Goal: Transaction & Acquisition: Purchase product/service

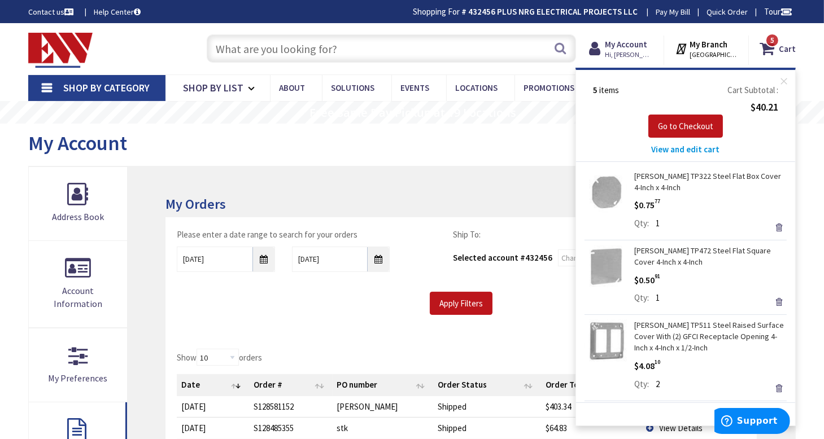
click at [688, 149] on span "View and edit cart" at bounding box center [685, 149] width 68 height 11
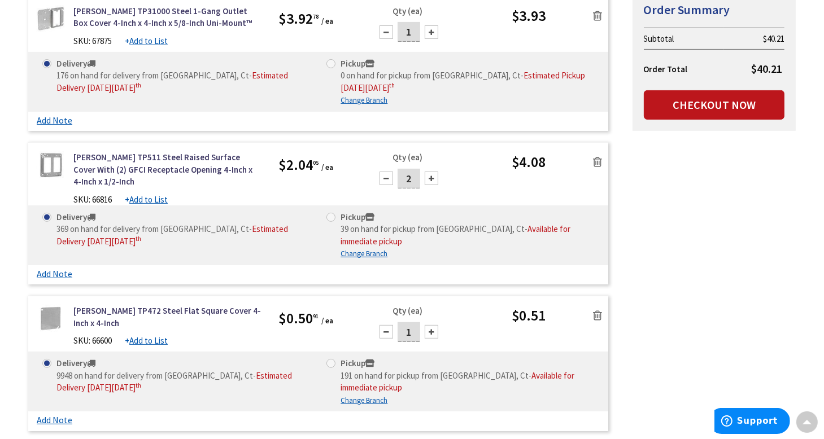
scroll to position [339, 0]
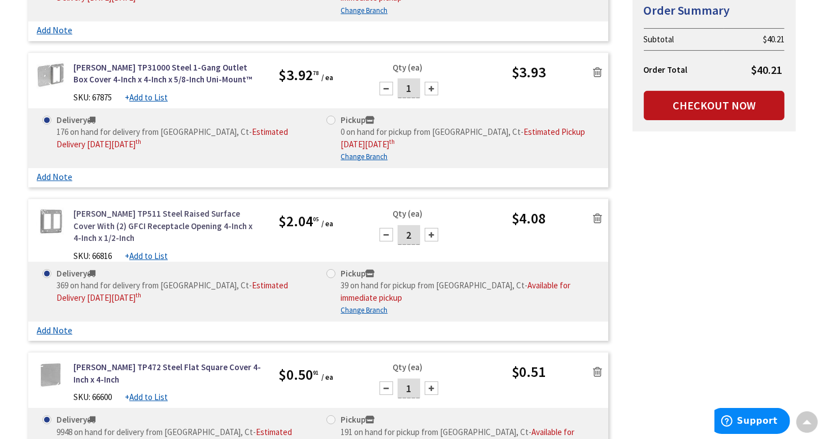
click at [183, 219] on link "[PERSON_NAME] TP511 Steel Raised Surface Cover With (2) GFCI Receptacle Opening…" at bounding box center [167, 226] width 188 height 36
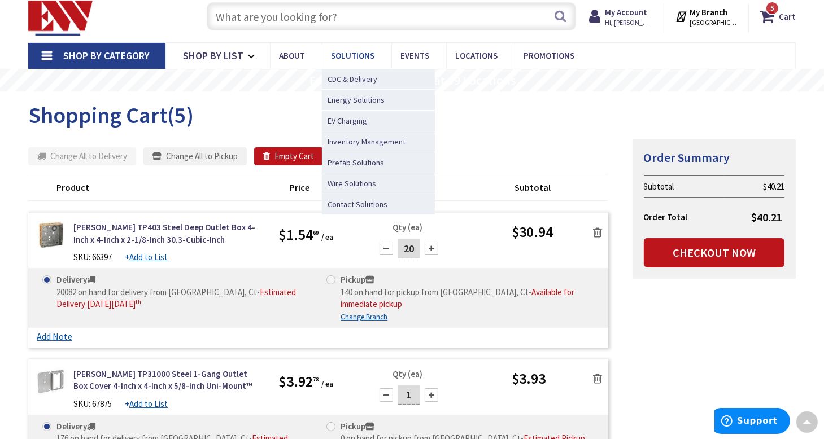
scroll to position [0, 0]
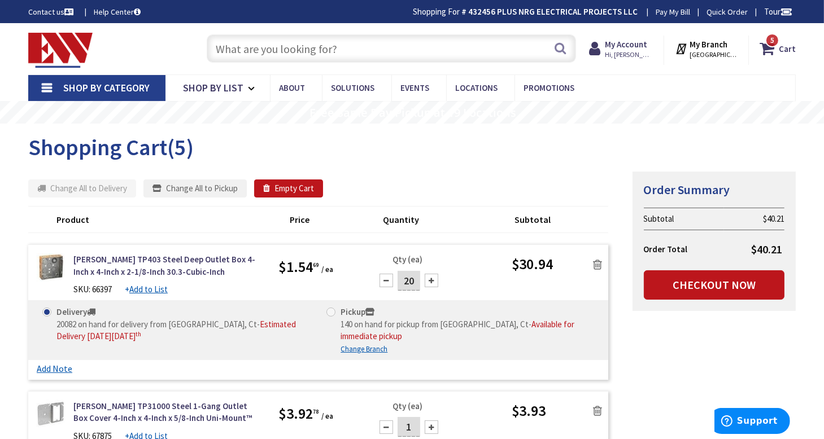
click at [307, 50] on input "text" at bounding box center [392, 48] width 370 height 28
paste input "Cover With (2) GFCI Receptacle Opening"
type input "Cover With (2) GFCI Receptacle Opening"
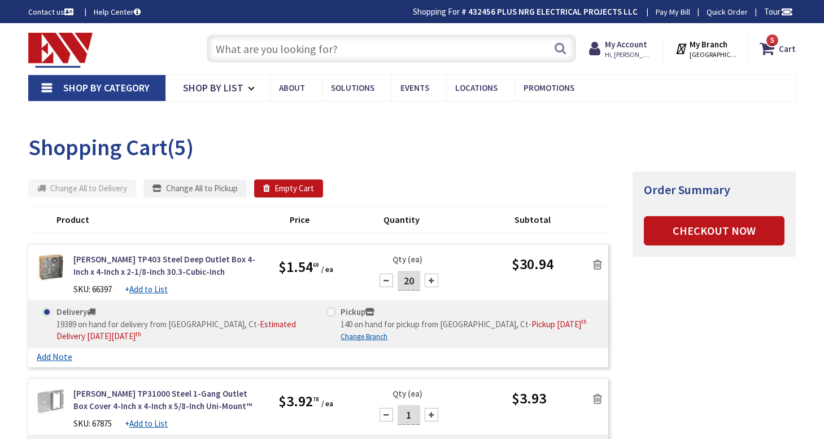
type input "[GEOGRAPHIC_DATA], [GEOGRAPHIC_DATA]"
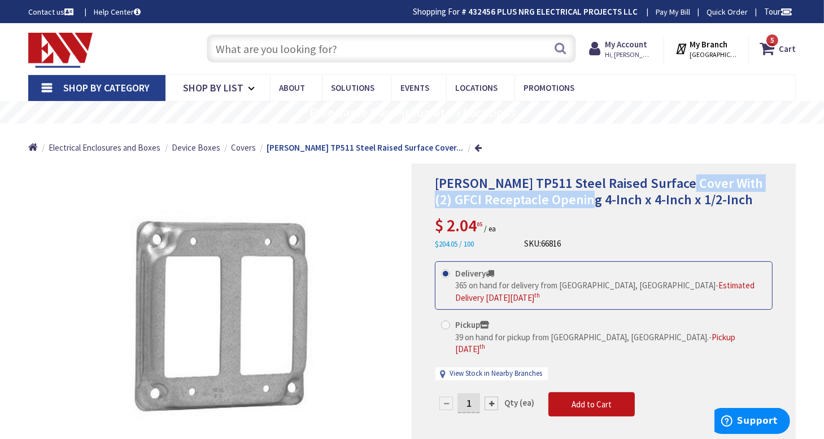
drag, startPoint x: 676, startPoint y: 183, endPoint x: 577, endPoint y: 199, distance: 99.6
click at [577, 199] on span "[PERSON_NAME] TP511 Steel Raised Surface Cover With (2) GFCI Receptacle Opening…" at bounding box center [599, 191] width 328 height 34
copy span "Cover With (2) GFCI Receptacle Opening"
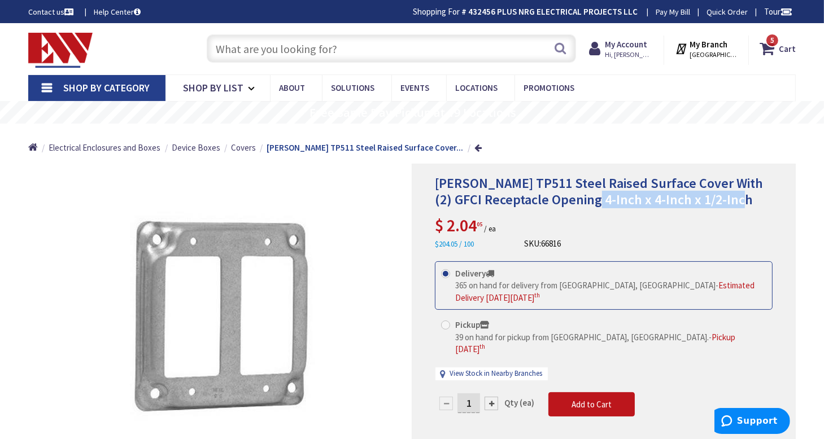
drag, startPoint x: 583, startPoint y: 197, endPoint x: 730, endPoint y: 200, distance: 147.4
click at [730, 200] on h1 "[PERSON_NAME] TP511 Steel Raised Surface Cover With (2) GFCI Receptacle Opening…" at bounding box center [604, 192] width 338 height 33
copy span "4-Inch x 4-Inch x 1/2-Inch"
click at [278, 50] on input "text" at bounding box center [392, 48] width 370 height 28
type input "mulberry"
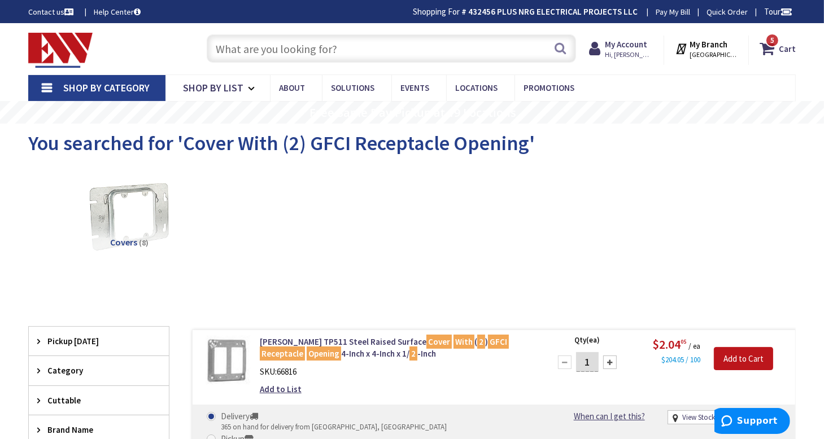
click at [246, 49] on input "text" at bounding box center [392, 48] width 370 height 28
paste input "Cover With (2) GFCI Receptacle Opening"
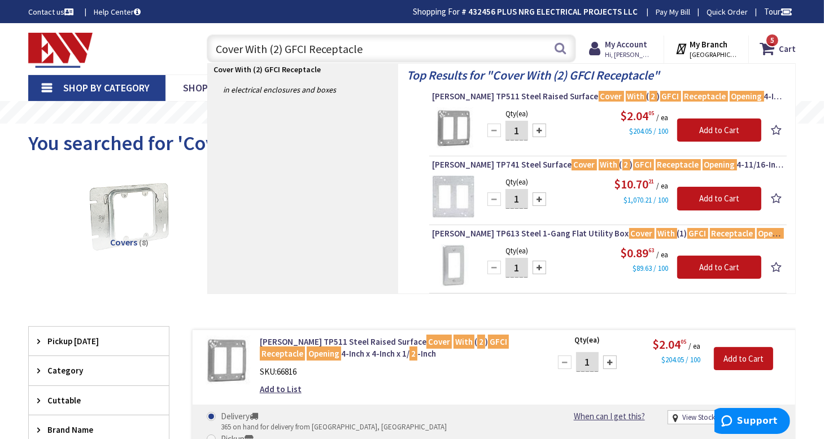
type input "Cover With (2) GFCI Receptacle"
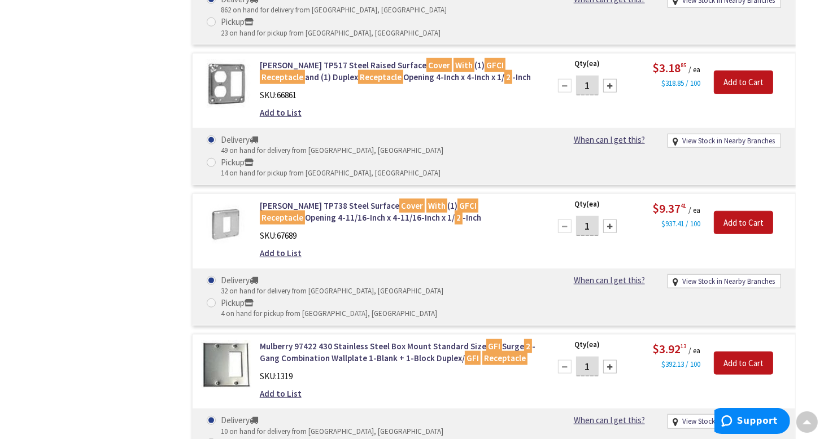
scroll to position [1129, 0]
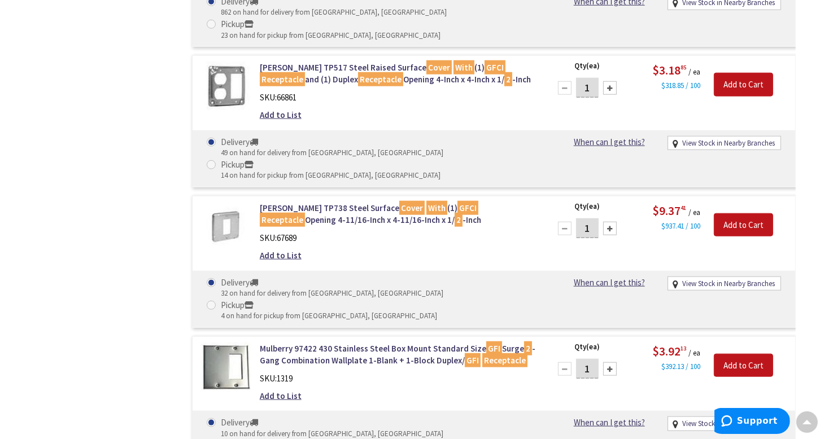
click at [185, 167] on div "Crouse-Hinds TP511 Steel Raised Surface Cover With ( 2 ) GFCI Receptacle Openin…" at bounding box center [482, 404] width 626 height 2412
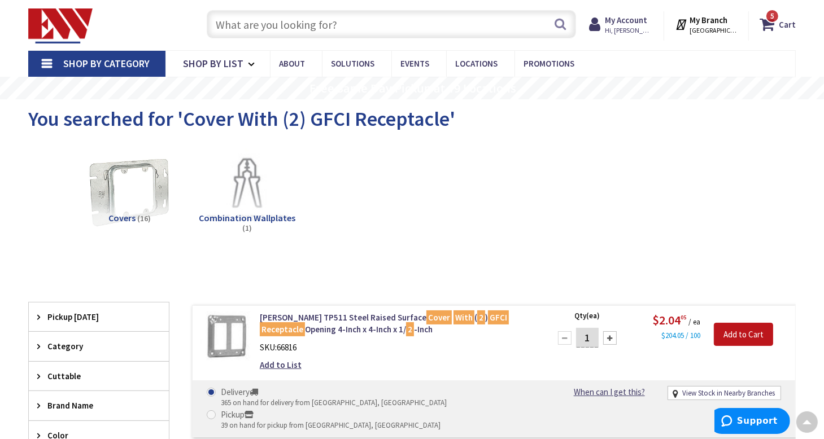
scroll to position [0, 0]
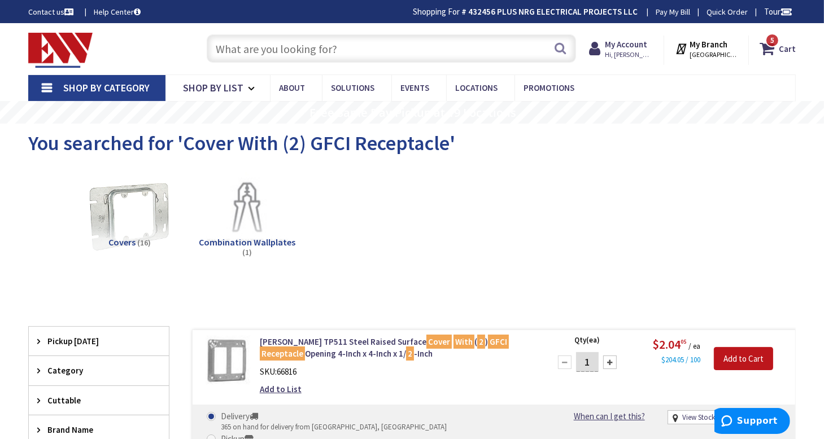
click at [262, 47] on input "text" at bounding box center [392, 48] width 370 height 28
paste input "4-Inch x 4-Inch x 1/2-Inch"
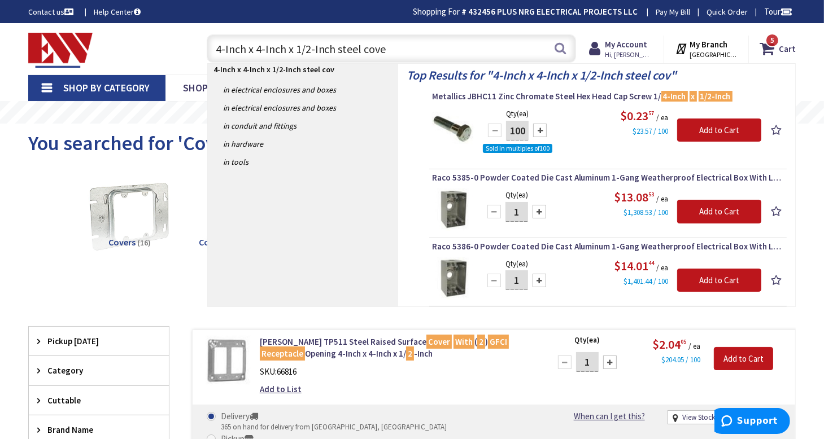
type input "4-Inch x 4-Inch x 1/2-Inch steel cover"
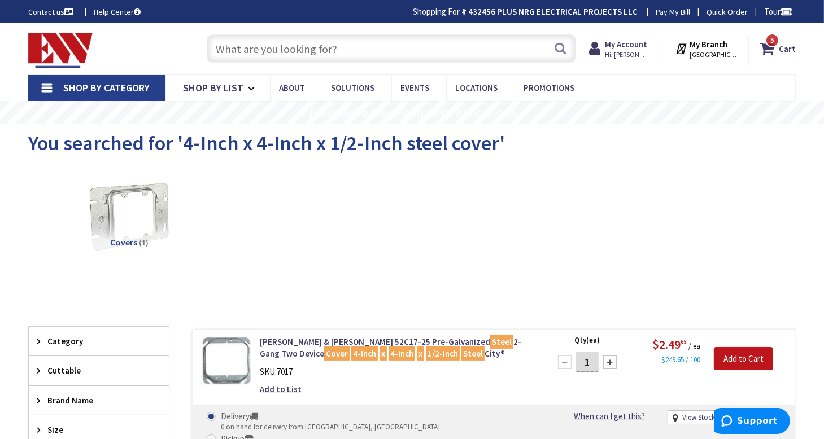
click at [287, 53] on input "text" at bounding box center [392, 48] width 370 height 28
paste input "4-Inch x 4-Inch x 1/2-Inch"
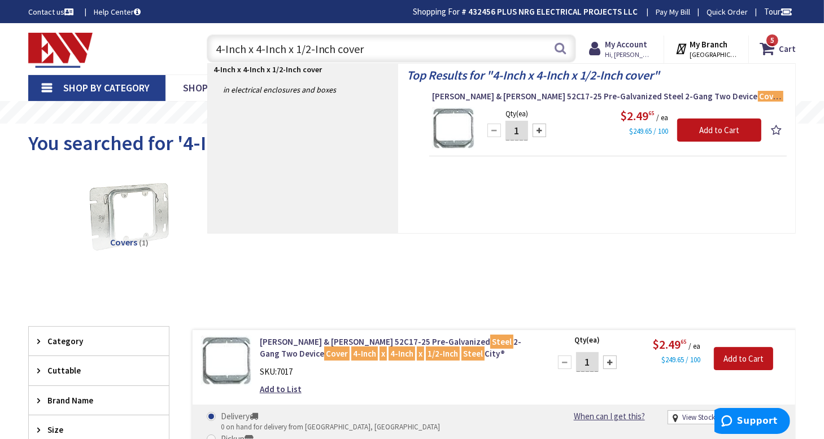
click at [331, 49] on input "4-Inch x 4-Inch x 1/2-Inch cover" at bounding box center [392, 48] width 370 height 28
type input "4-Inch x 4-Inch cover"
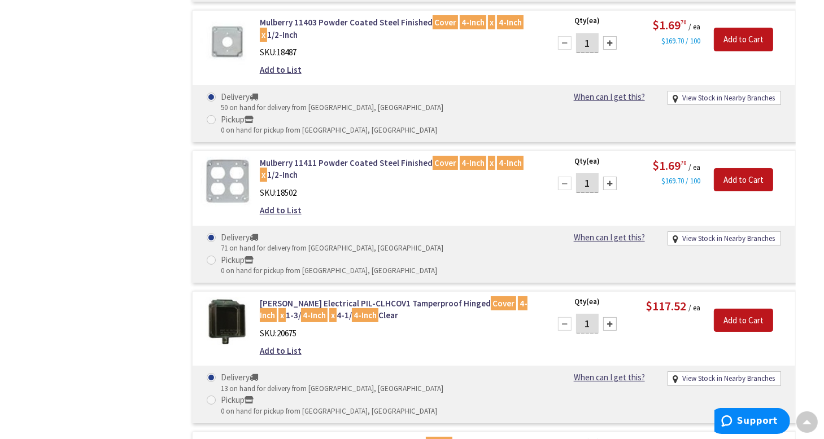
scroll to position [4121, 0]
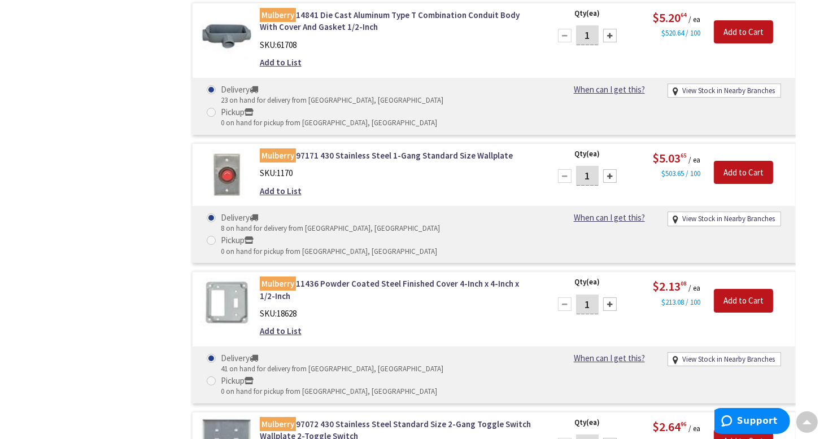
scroll to position [3895, 0]
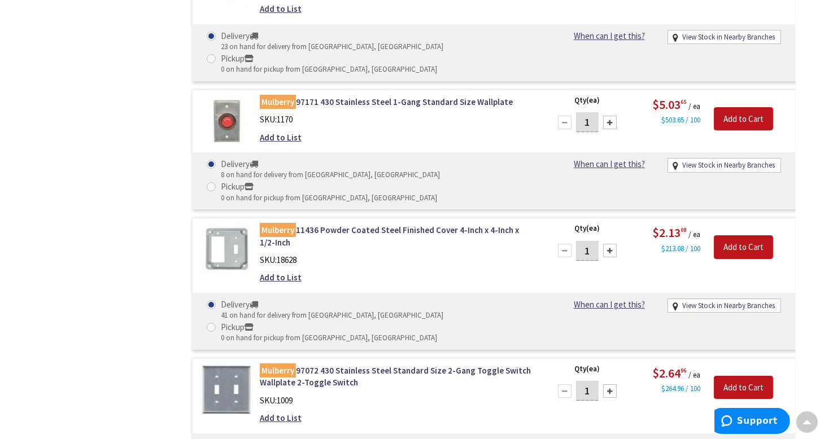
type input "2"
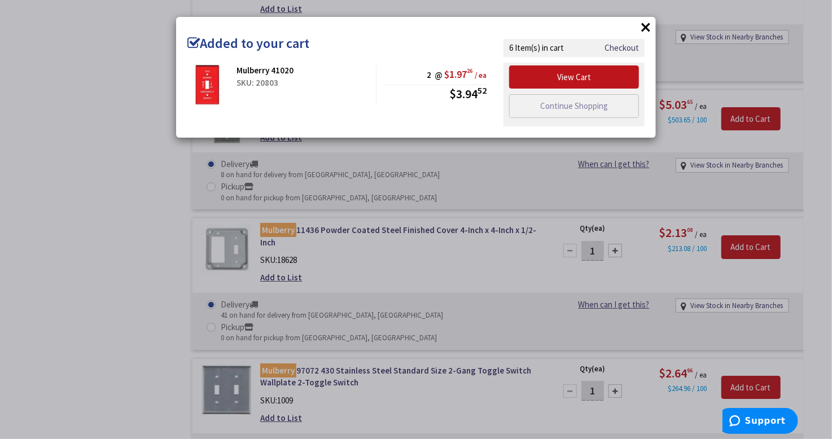
click at [141, 103] on div "× Added to your cart Mulberry 41020 SKU: 20803 2 @ $1.97 26 / ea $3.94 52" at bounding box center [416, 219] width 832 height 439
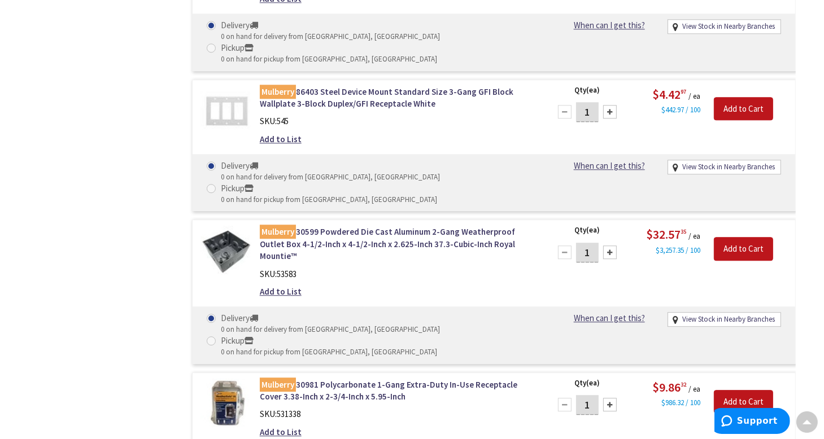
scroll to position [19363, 0]
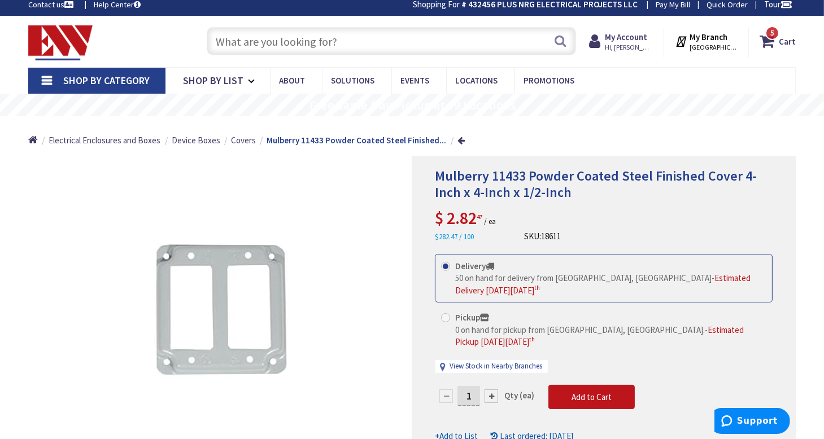
scroll to position [56, 0]
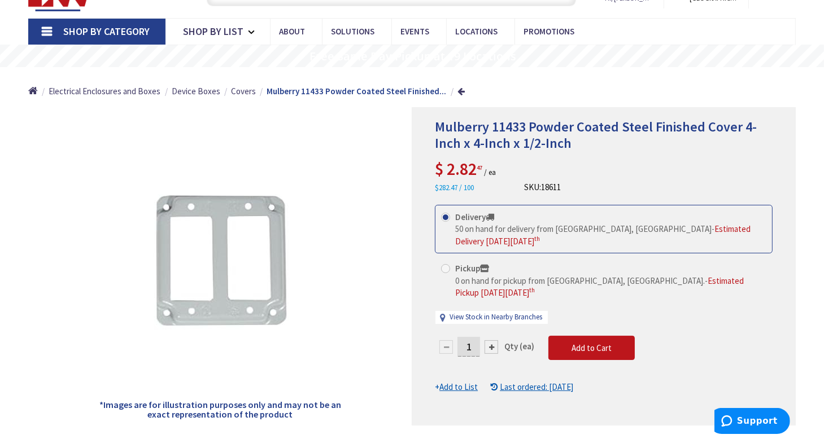
click at [475, 337] on input "1" at bounding box center [468, 347] width 23 height 20
type input "10"
click at [580, 339] on form "This product is Discontinued Delivery 50 on hand for delivery from Middletown, …" at bounding box center [604, 299] width 338 height 189
click at [589, 343] on span "Add to Cart" at bounding box center [591, 348] width 40 height 11
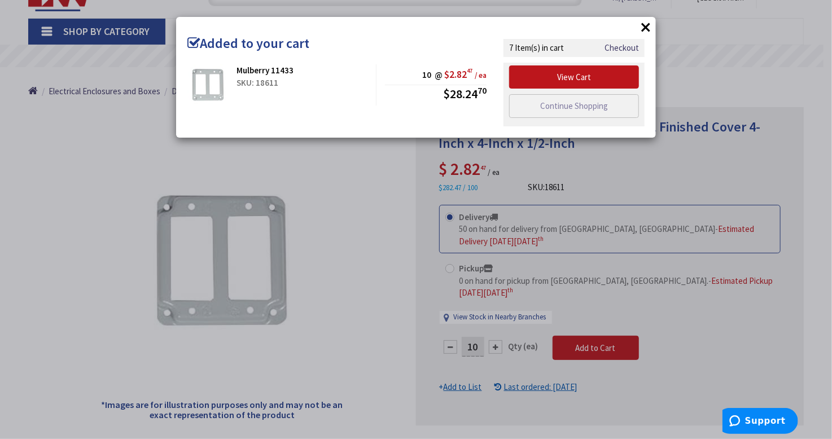
click at [641, 23] on button "×" at bounding box center [645, 27] width 17 height 17
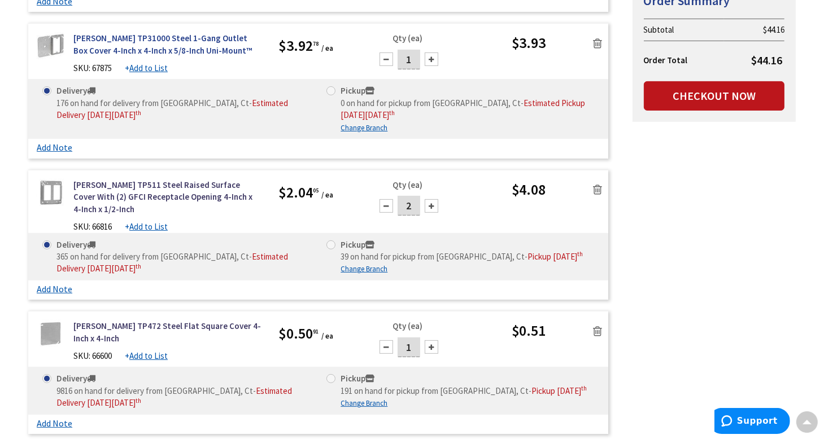
scroll to position [345, 0]
